Goal: Information Seeking & Learning: Learn about a topic

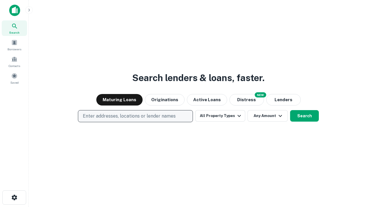
click at [135, 116] on p "Enter addresses, locations or lender names" at bounding box center [129, 116] width 93 height 7
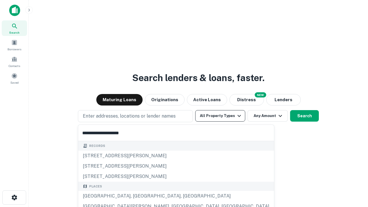
click at [137, 196] on div "[GEOGRAPHIC_DATA], [GEOGRAPHIC_DATA], [GEOGRAPHIC_DATA]" at bounding box center [176, 196] width 196 height 10
click at [220, 116] on button "All Property Types" at bounding box center [220, 116] width 50 height 12
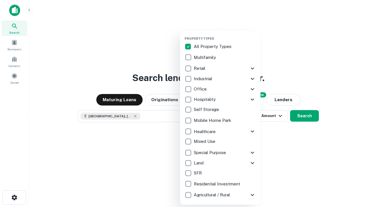
click at [225, 35] on button "button" at bounding box center [225, 35] width 81 height 0
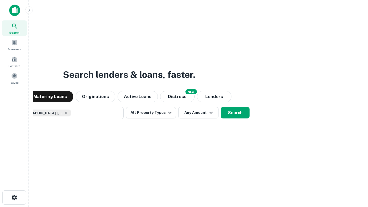
scroll to position [9, 0]
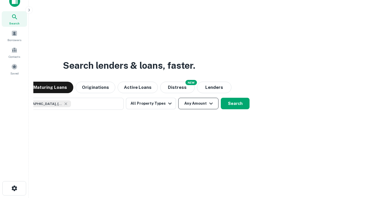
click at [178, 98] on button "Any Amount" at bounding box center [198, 104] width 40 height 12
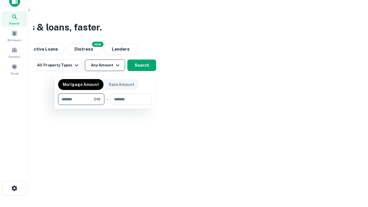
type input "*******"
click at [105, 105] on button "button" at bounding box center [105, 105] width 94 height 0
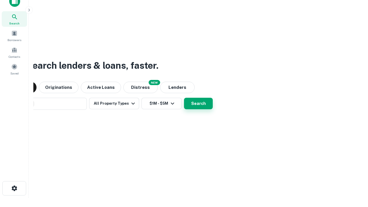
click at [184, 98] on button "Search" at bounding box center [198, 104] width 29 height 12
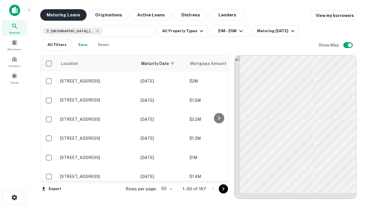
click at [63, 15] on button "Maturing Loans" at bounding box center [63, 15] width 46 height 12
